Goal: Check status: Check status

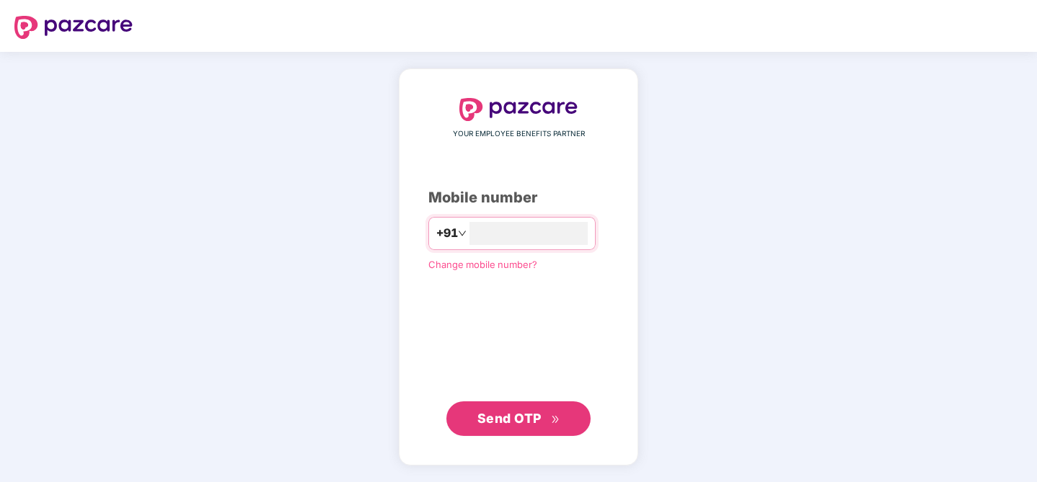
type input "**********"
click at [514, 432] on button "Send OTP" at bounding box center [518, 418] width 144 height 35
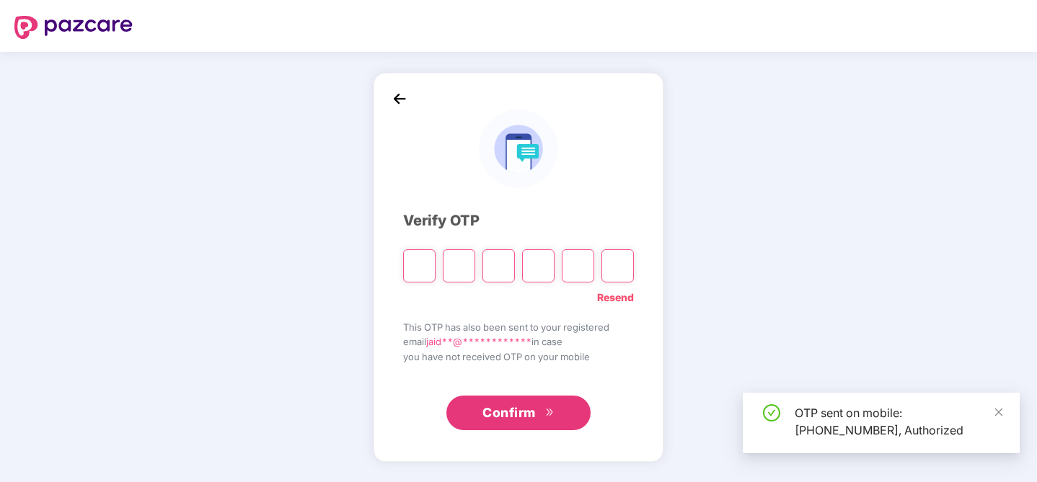
click at [419, 263] on input "Please enter verification code. Digit 1" at bounding box center [419, 266] width 32 height 33
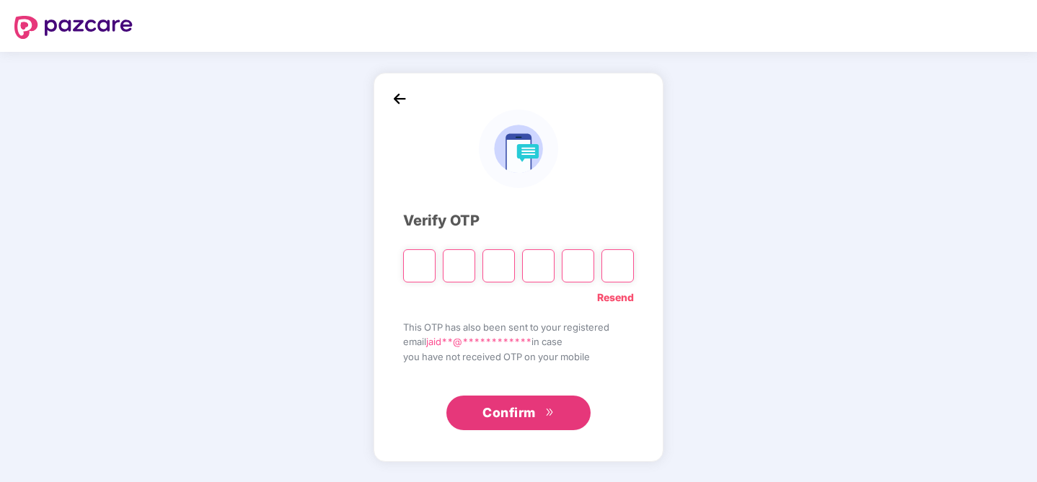
type input "*"
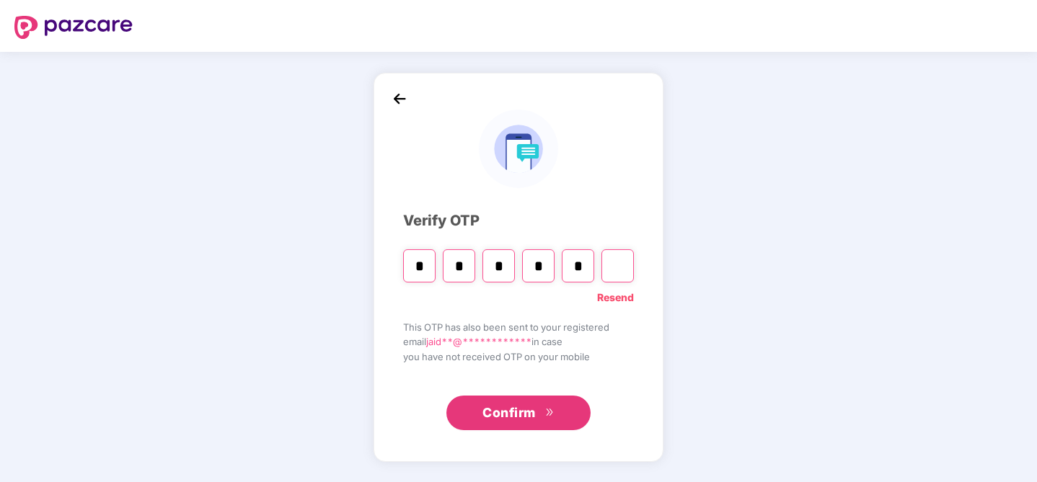
type input "*"
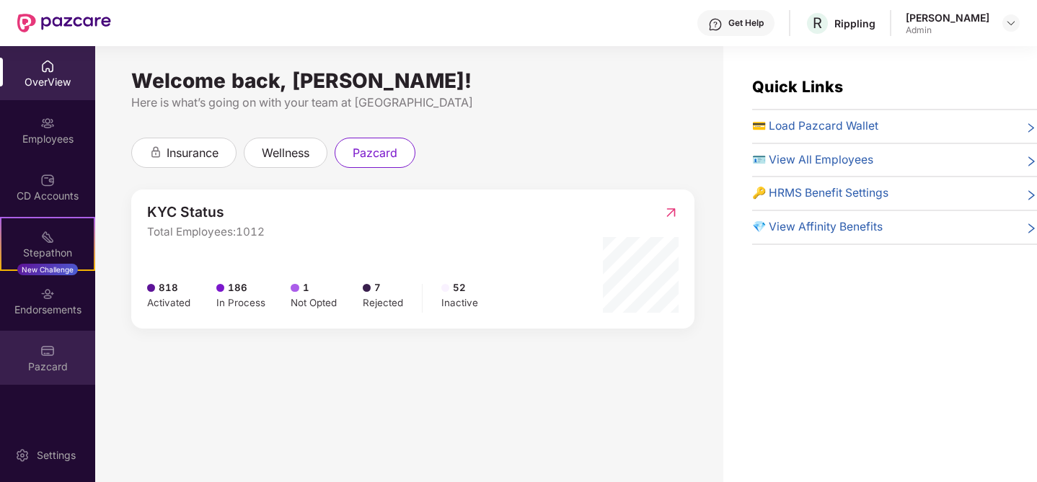
click at [51, 346] on img at bounding box center [47, 351] width 14 height 14
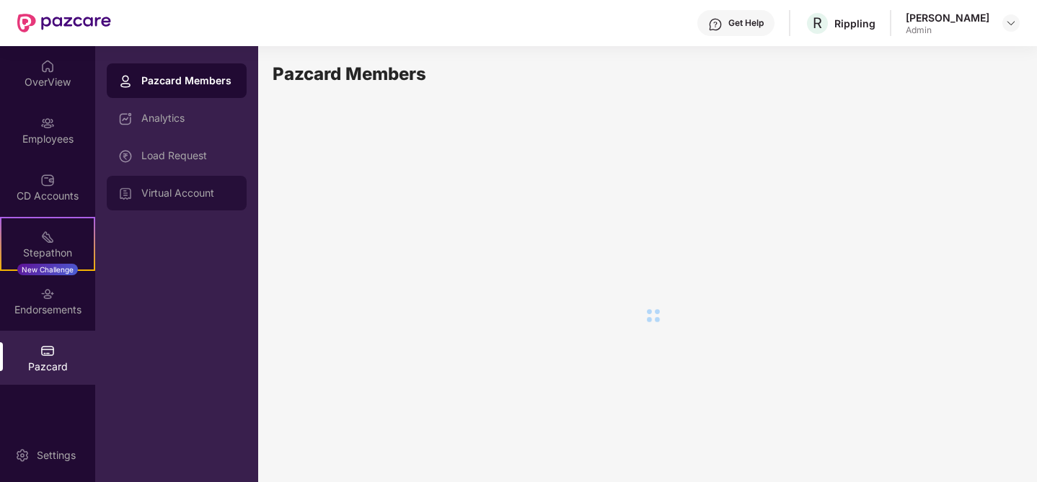
click at [165, 199] on div "Virtual Account" at bounding box center [177, 193] width 140 height 35
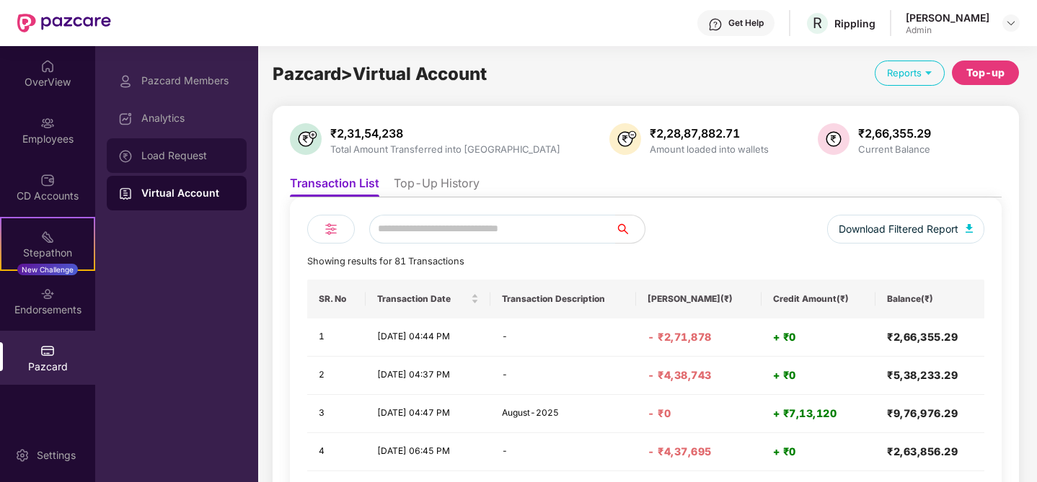
click at [164, 157] on div "Load Request" at bounding box center [188, 156] width 94 height 12
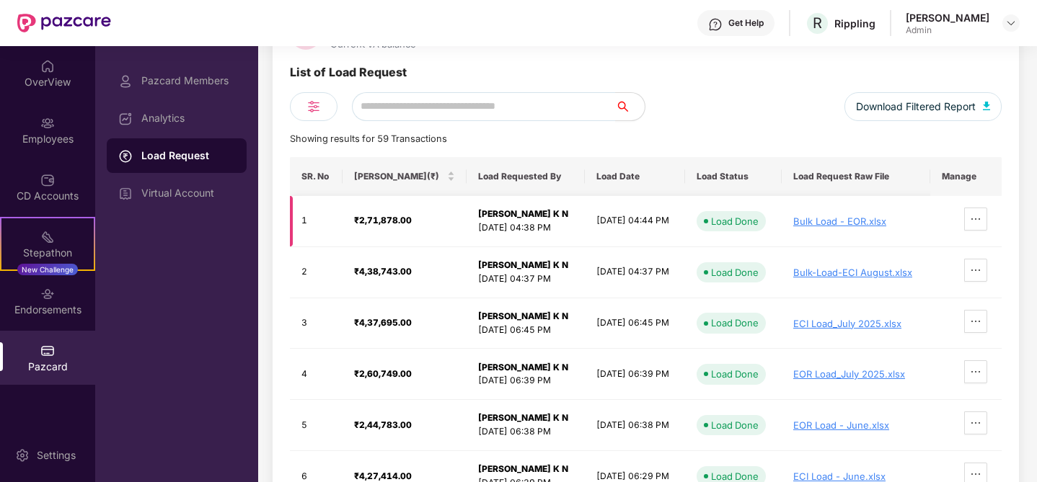
scroll to position [113, 0]
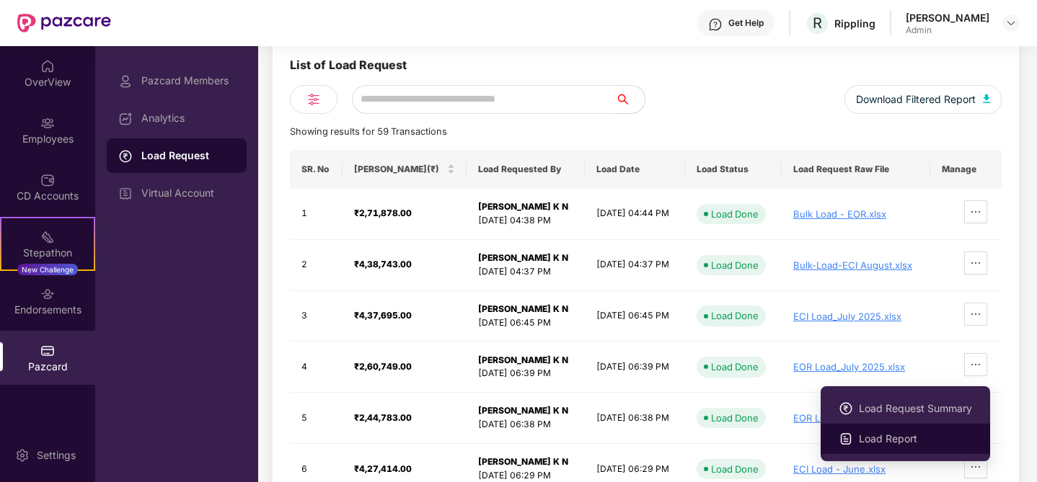
click at [885, 438] on span "Load Report" at bounding box center [915, 439] width 113 height 16
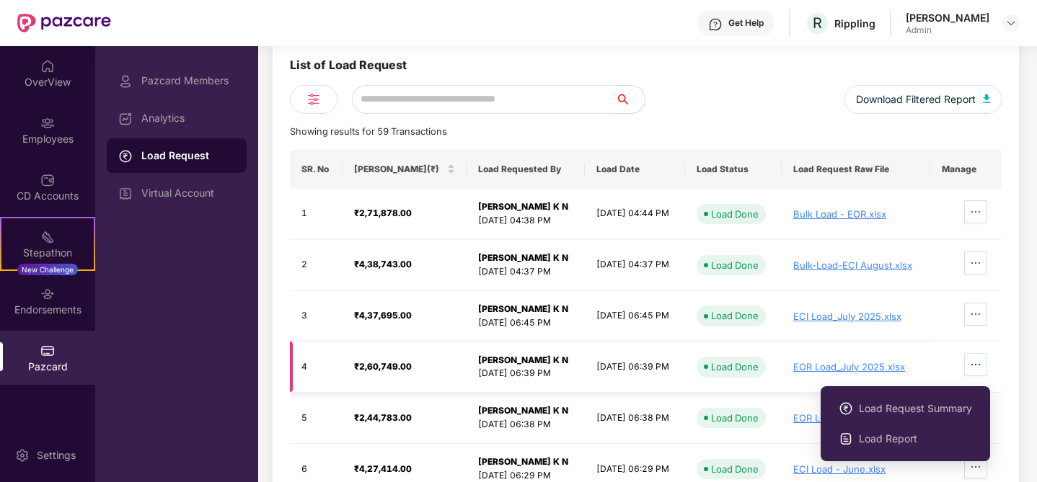
click at [982, 364] on icon "ellipsis" at bounding box center [976, 365] width 12 height 12
click at [902, 407] on span "Load Request Summary" at bounding box center [915, 409] width 113 height 16
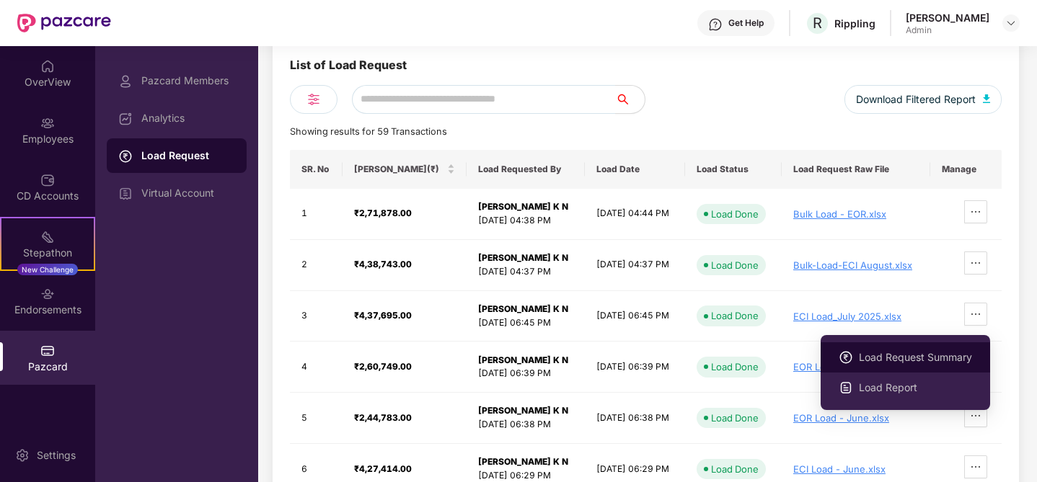
click at [897, 355] on span "Load Request Summary" at bounding box center [915, 358] width 113 height 16
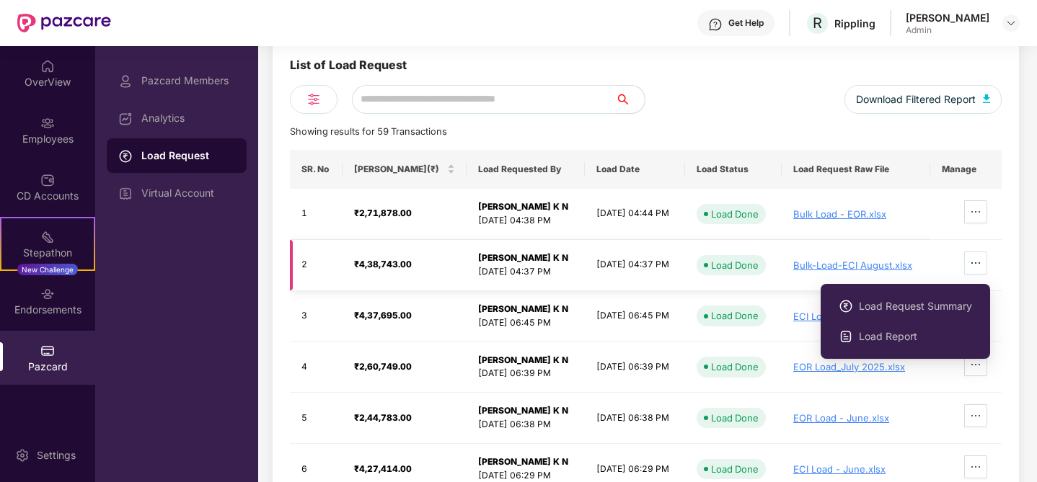
click at [972, 267] on span "ellipsis" at bounding box center [976, 263] width 22 height 12
click at [894, 309] on span "Load Request Summary" at bounding box center [915, 307] width 113 height 16
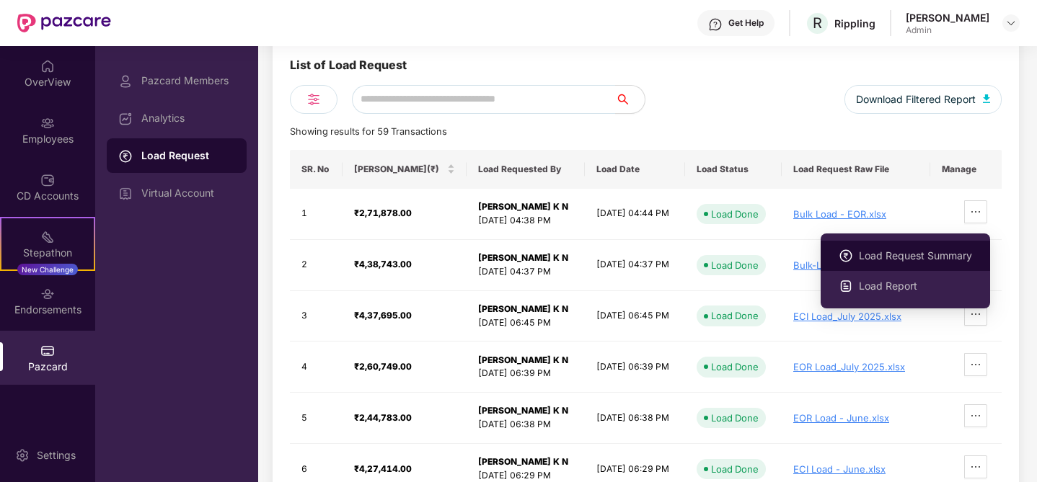
click at [907, 255] on span "Load Request Summary" at bounding box center [915, 256] width 113 height 16
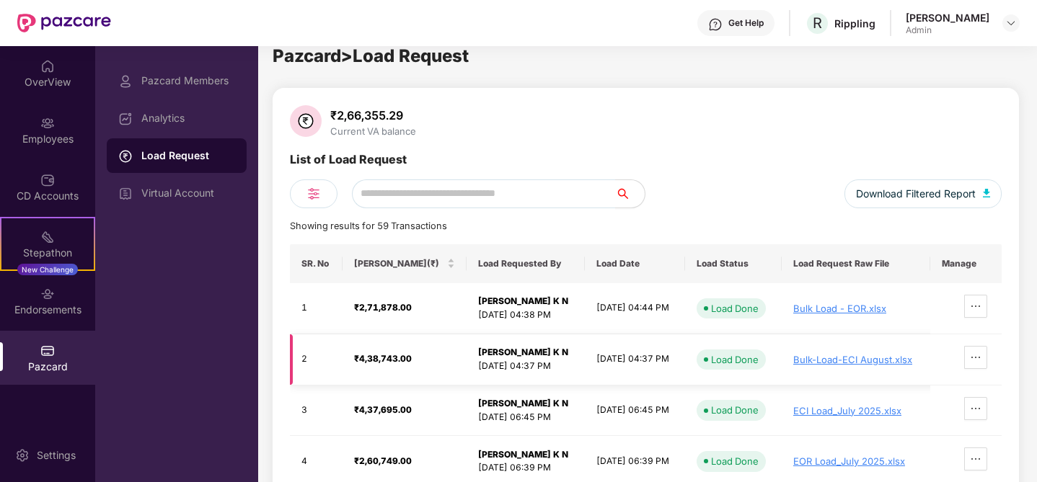
scroll to position [0, 0]
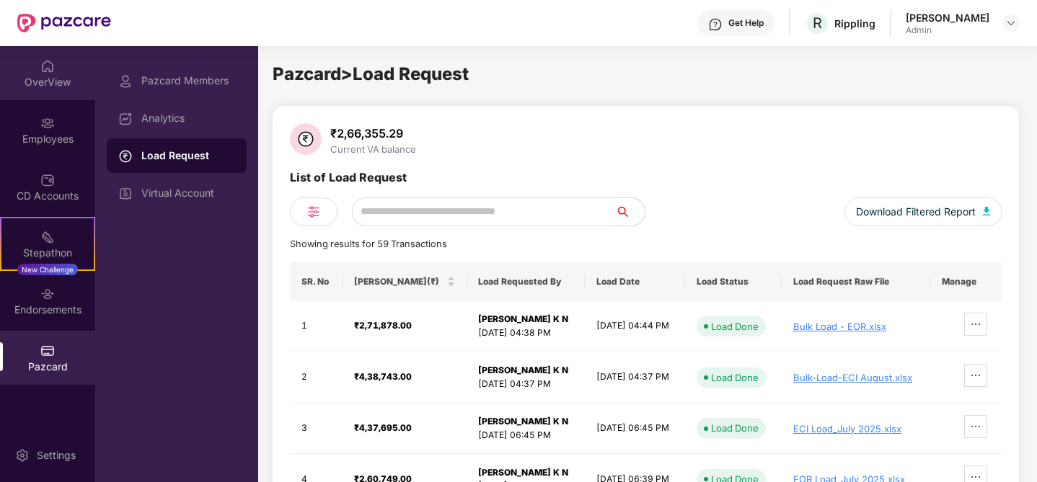
click at [38, 82] on div "OverView" at bounding box center [47, 82] width 95 height 14
